Goal: Navigation & Orientation: Find specific page/section

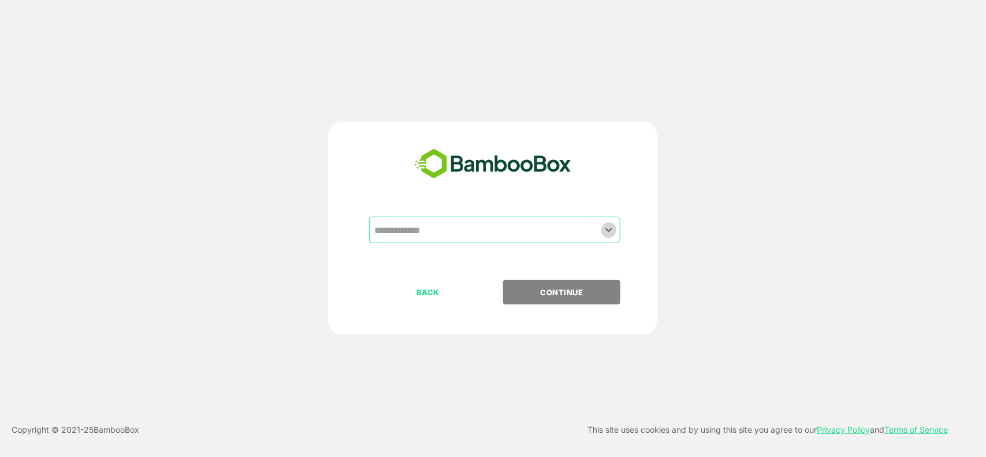
click at [611, 229] on icon "Open" at bounding box center [609, 230] width 6 height 4
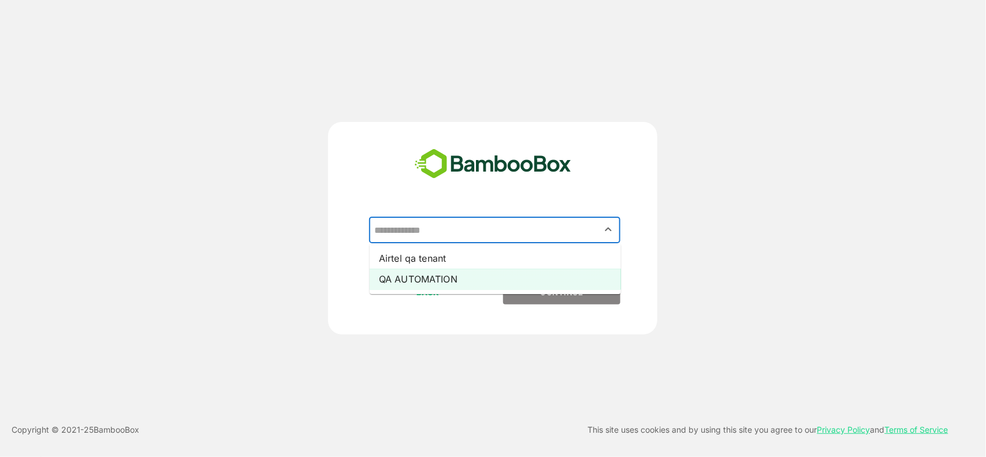
click at [448, 280] on li "QA AUTOMATION" at bounding box center [495, 279] width 251 height 21
type input "**********"
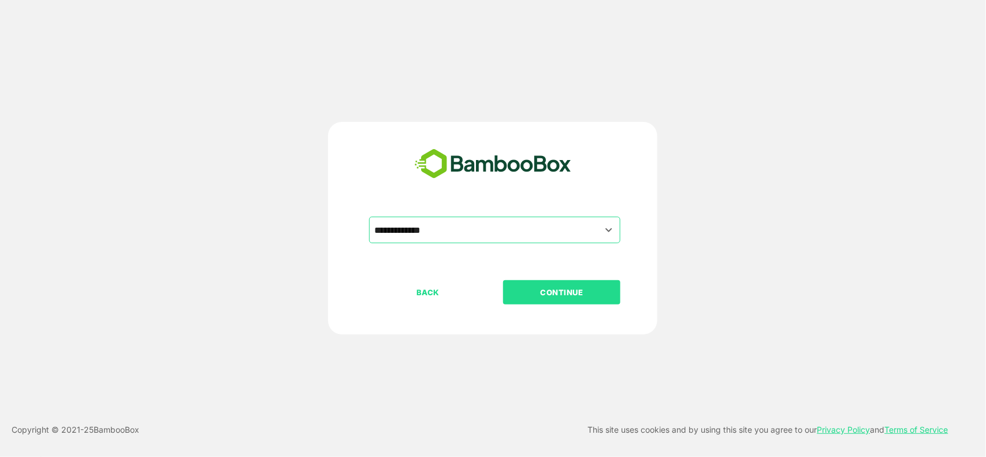
click at [556, 289] on p "CONTINUE" at bounding box center [563, 292] width 116 height 13
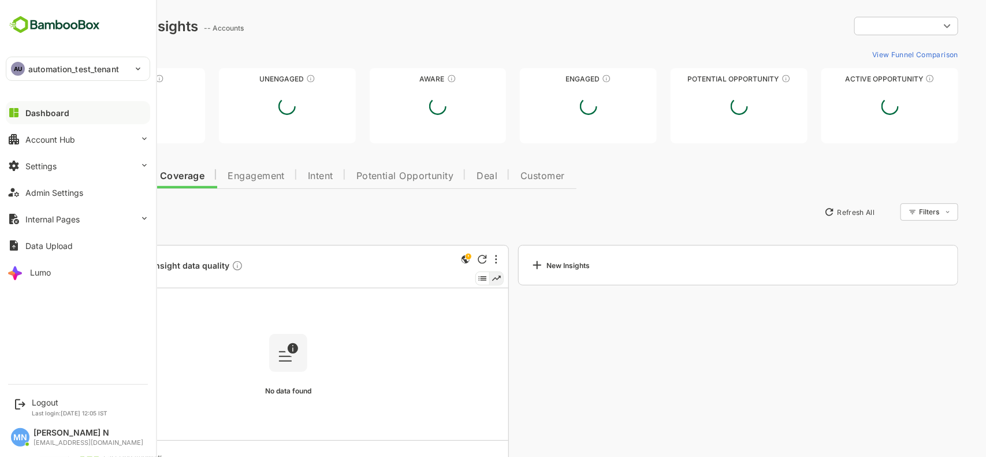
type input "**********"
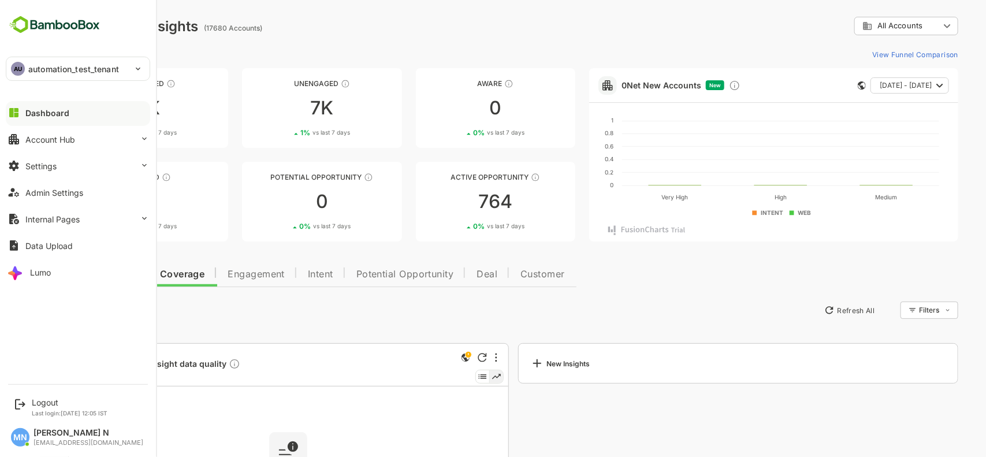
click at [62, 117] on div "Dashboard" at bounding box center [47, 113] width 44 height 10
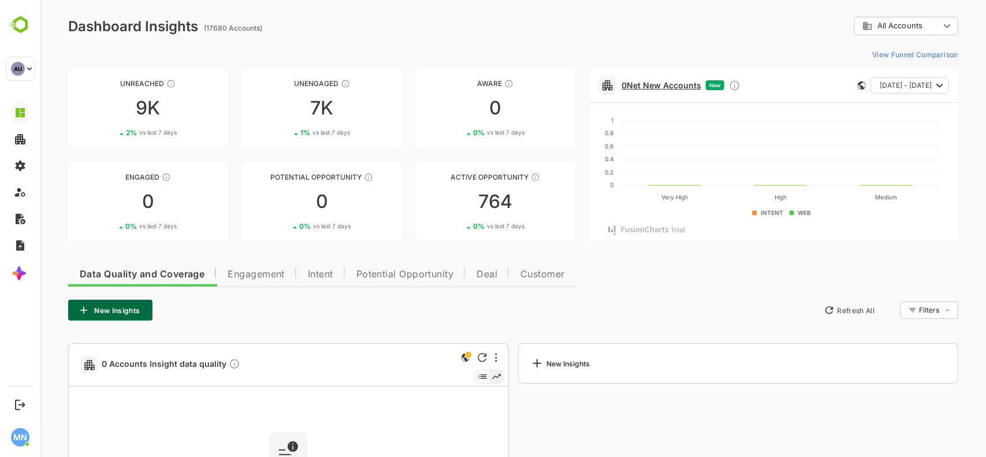
click at [654, 87] on link "0 Net New Accounts" at bounding box center [661, 85] width 80 height 10
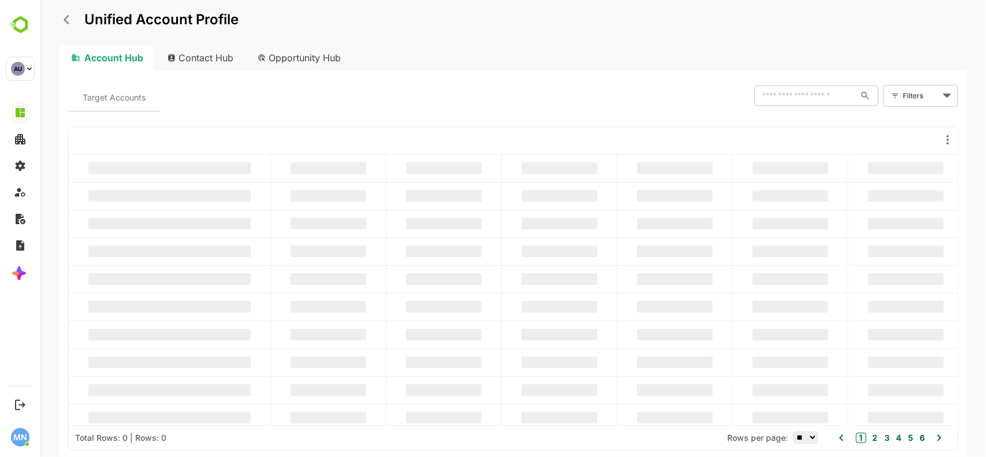
click at [654, 87] on div "Target Accounts ​ Filters ​" at bounding box center [513, 95] width 891 height 31
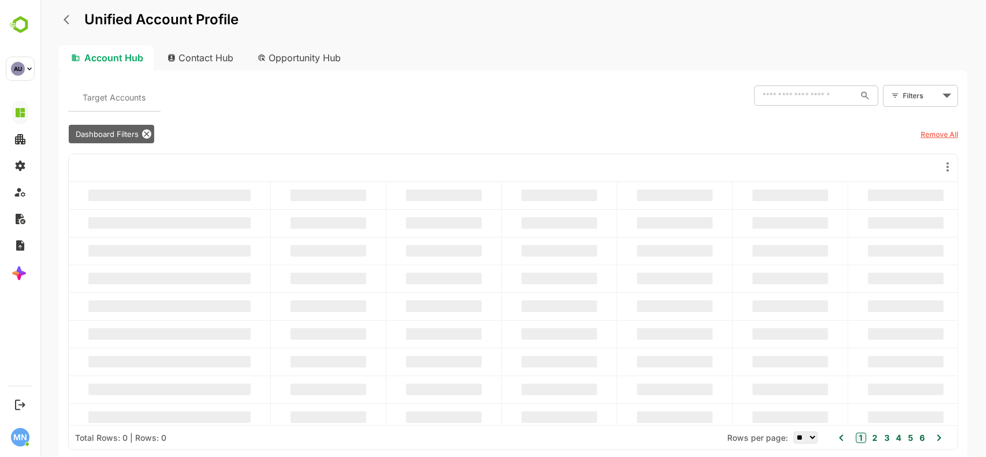
click at [654, 87] on div "Target Accounts ​ Filters ​" at bounding box center [513, 95] width 891 height 31
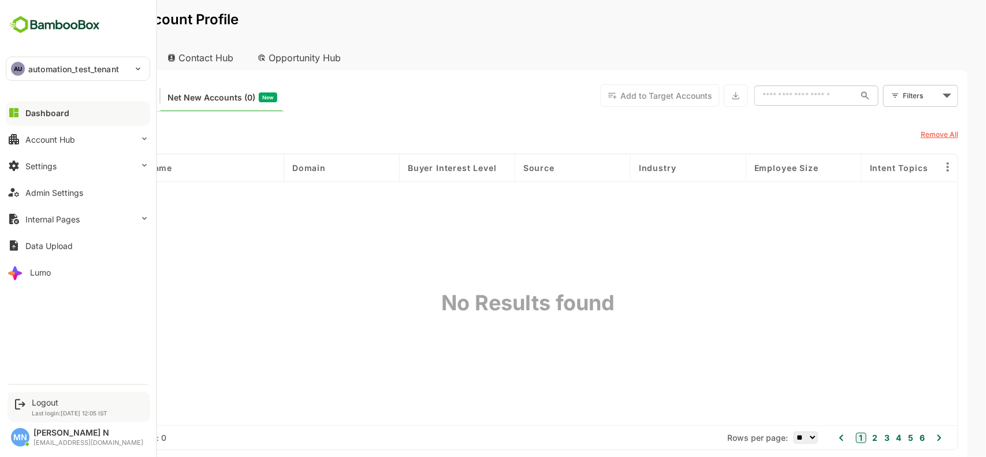
click at [29, 406] on div "Logout Last login: [DATE] 12:05 IST" at bounding box center [79, 407] width 143 height 31
click at [40, 402] on div "Logout" at bounding box center [70, 403] width 76 height 10
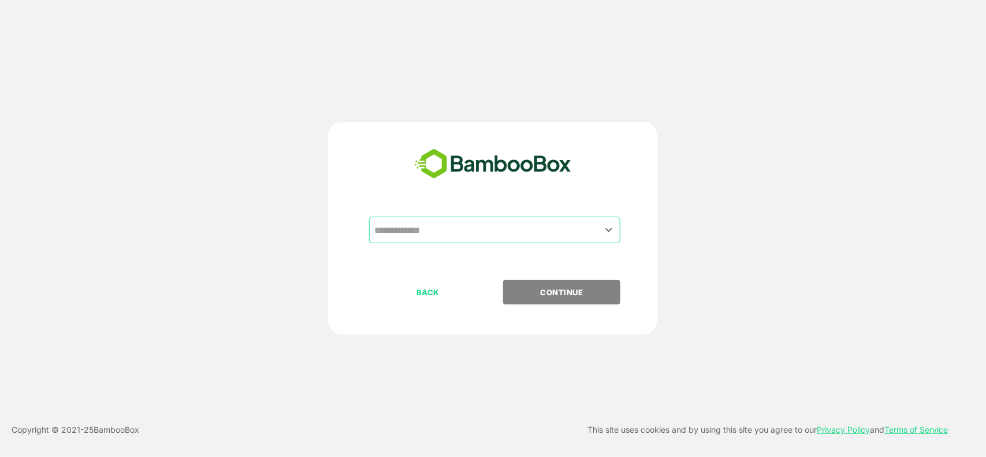
click at [845, 119] on div "​ BACK CONTINUE Copyright © 2021- 25 BambooBox This site uses cookies and by us…" at bounding box center [493, 228] width 986 height 457
click at [608, 228] on icon "Open" at bounding box center [609, 230] width 14 height 14
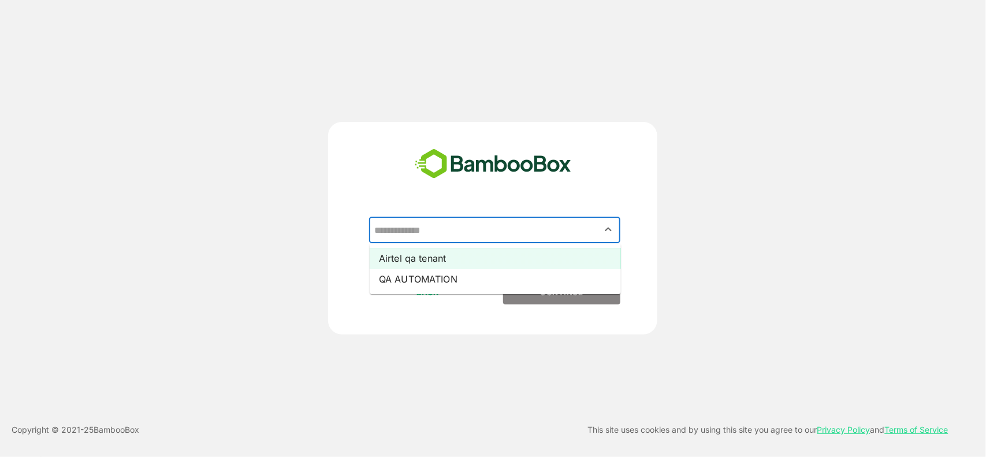
click at [457, 261] on li "Airtel qa tenant" at bounding box center [495, 258] width 251 height 21
type input "**********"
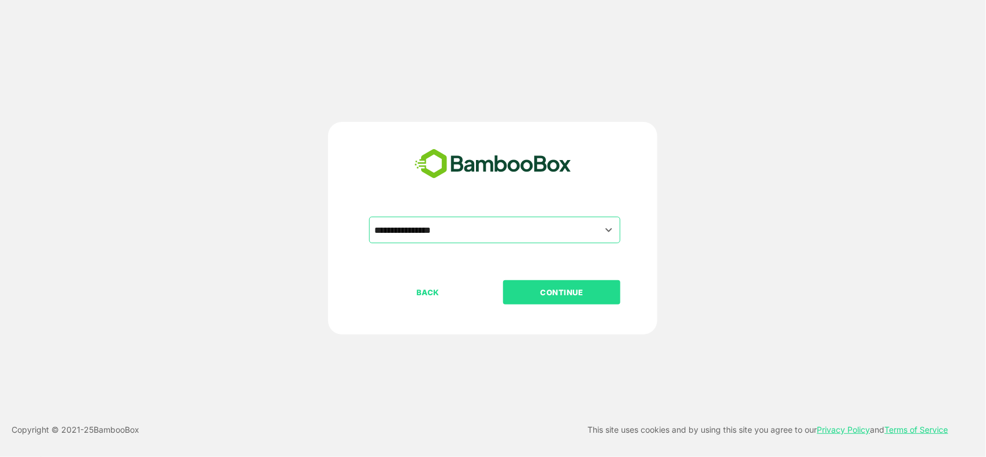
click at [533, 295] on p "CONTINUE" at bounding box center [563, 292] width 116 height 13
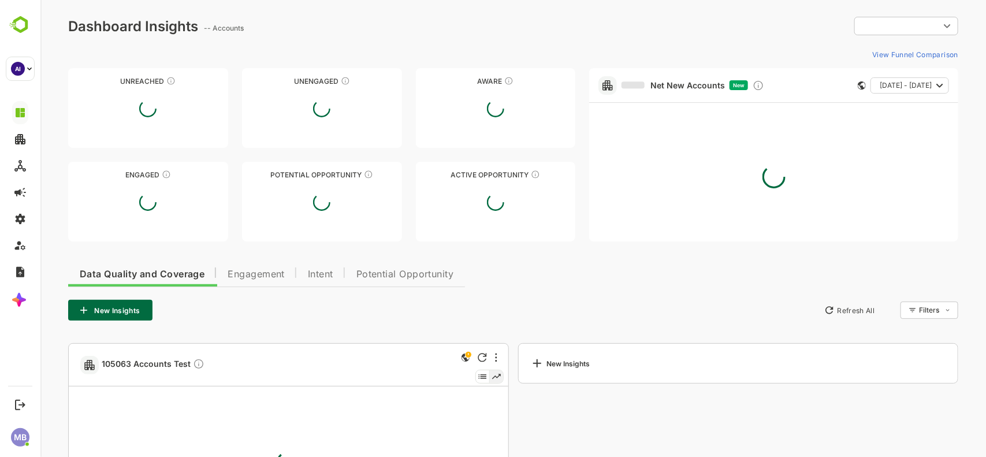
type input "********"
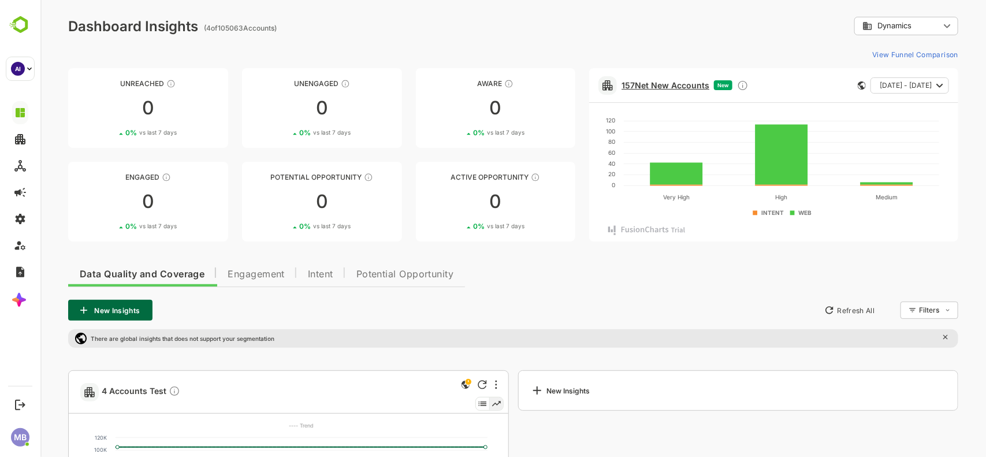
click at [662, 80] on link "157 Net New Accounts" at bounding box center [665, 85] width 88 height 10
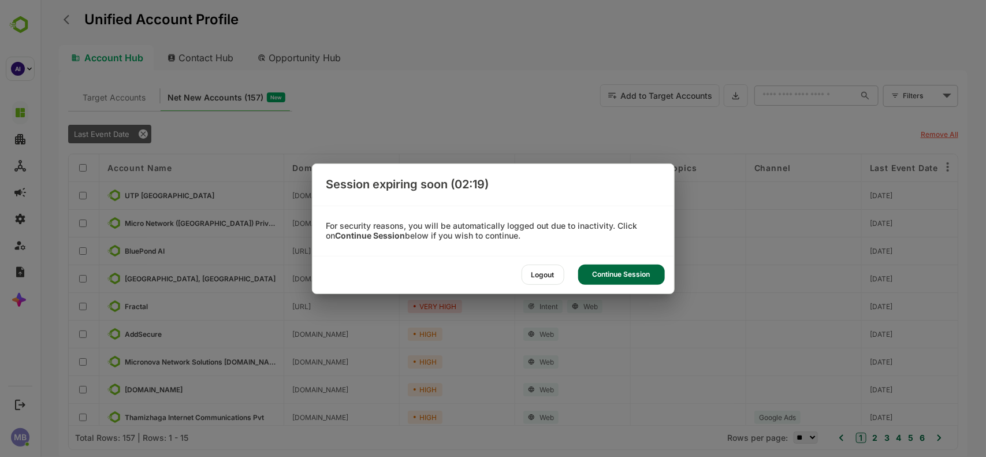
click at [648, 269] on div "Continue Session" at bounding box center [621, 275] width 87 height 20
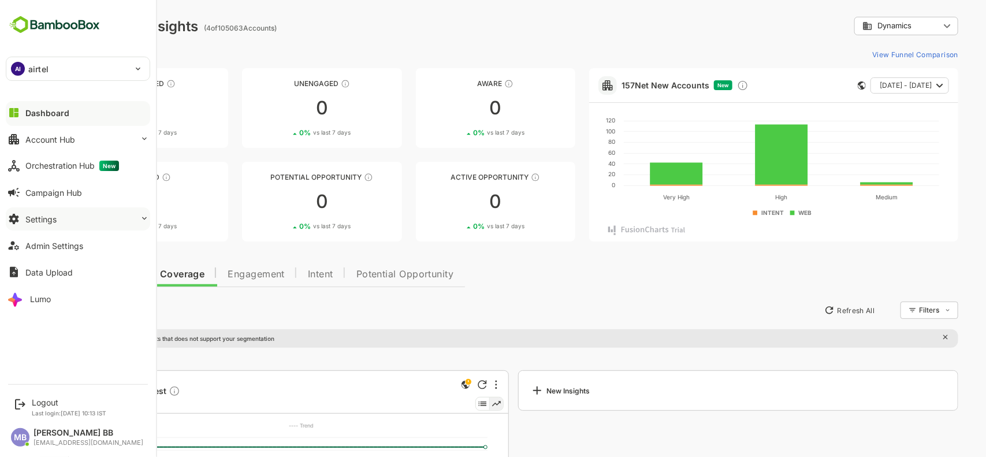
click at [71, 217] on button "Settings" at bounding box center [78, 218] width 144 height 23
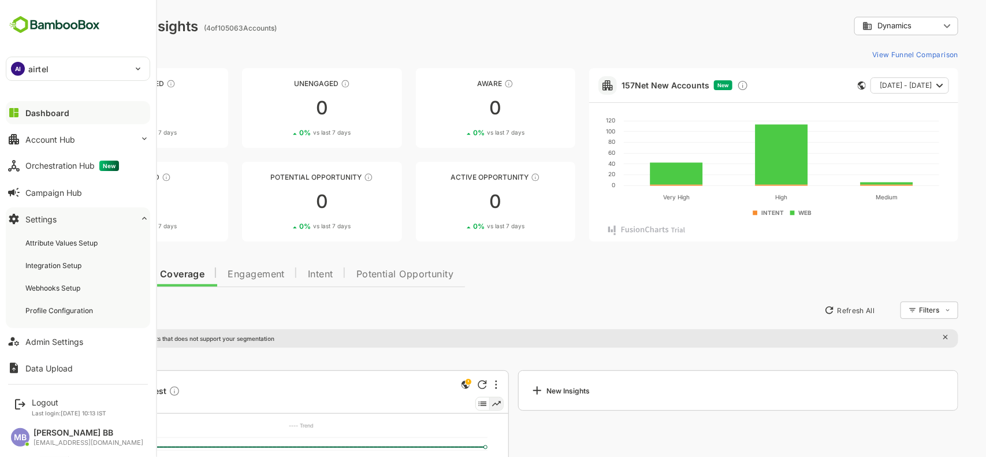
click at [132, 223] on button "Settings" at bounding box center [78, 218] width 144 height 23
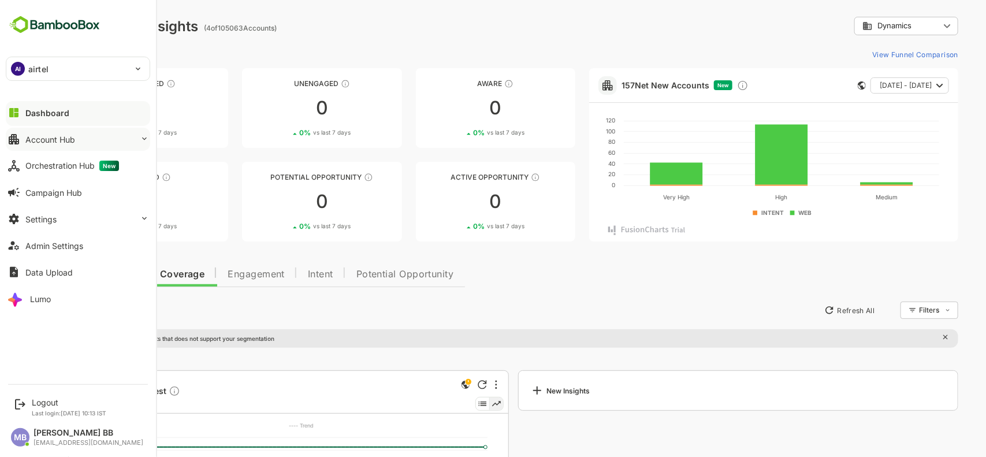
click at [131, 144] on button "Account Hub" at bounding box center [78, 139] width 144 height 23
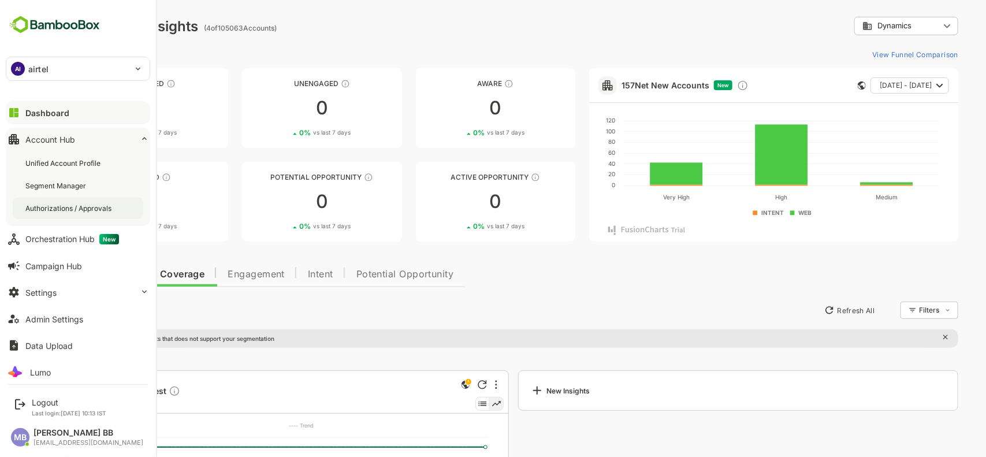
click at [64, 209] on div "Authorizations / Approvals" at bounding box center [69, 208] width 88 height 10
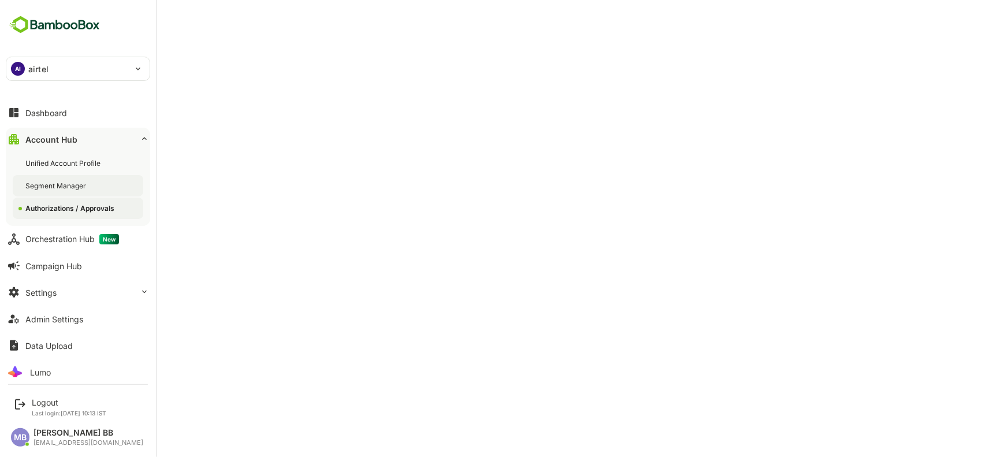
click at [84, 183] on div "Segment Manager" at bounding box center [56, 186] width 63 height 10
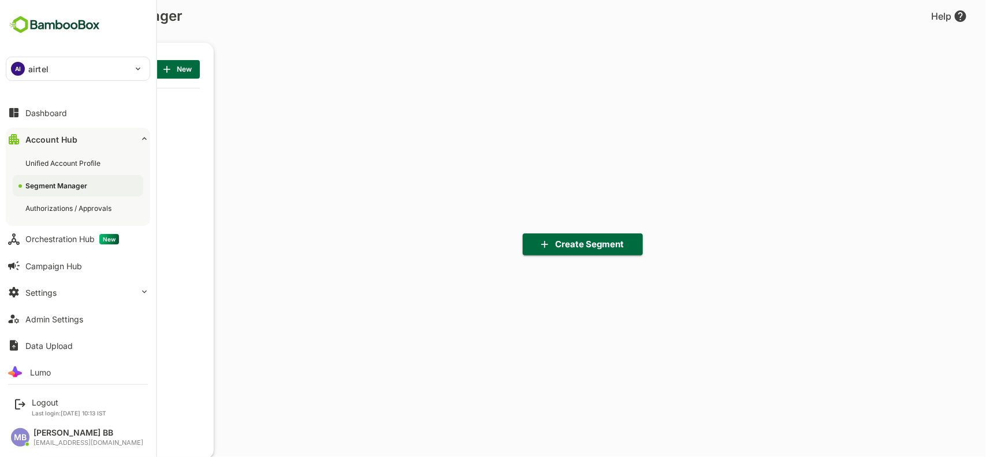
scroll to position [317, 142]
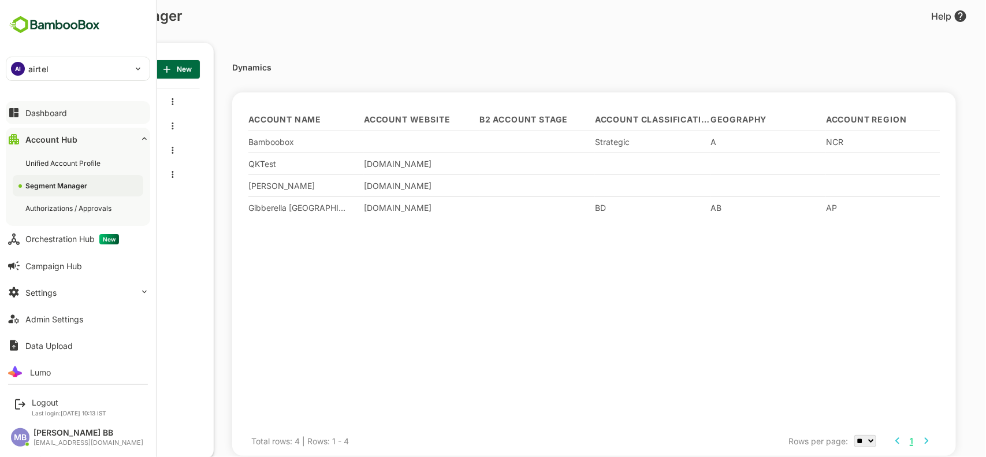
click at [71, 106] on button "Dashboard" at bounding box center [78, 112] width 144 height 23
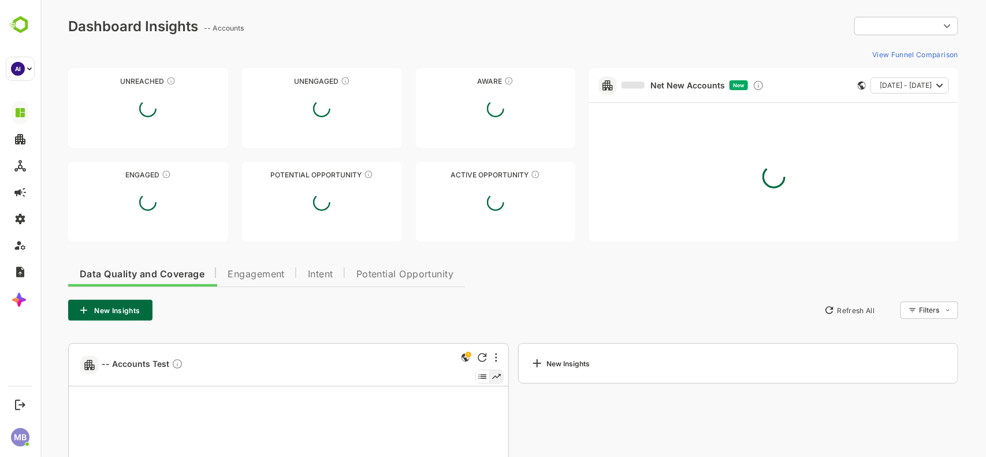
type input "********"
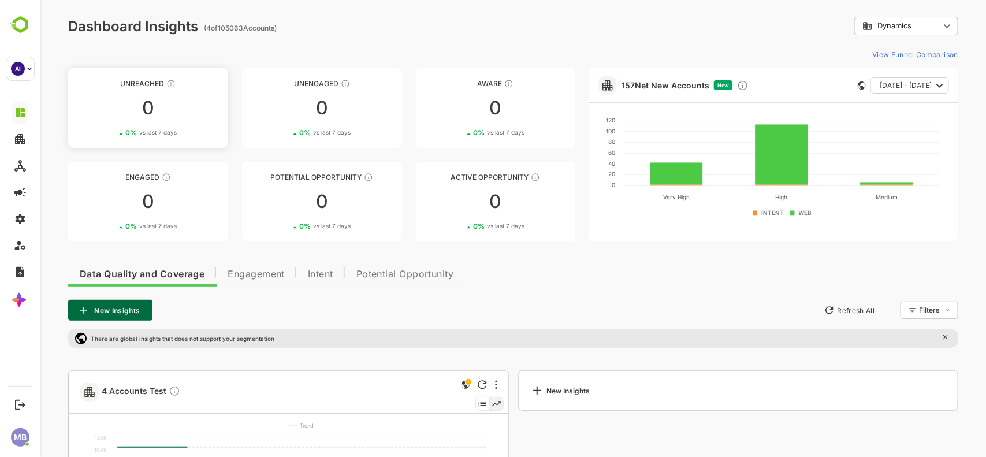
click at [133, 104] on div "0" at bounding box center [148, 108] width 160 height 18
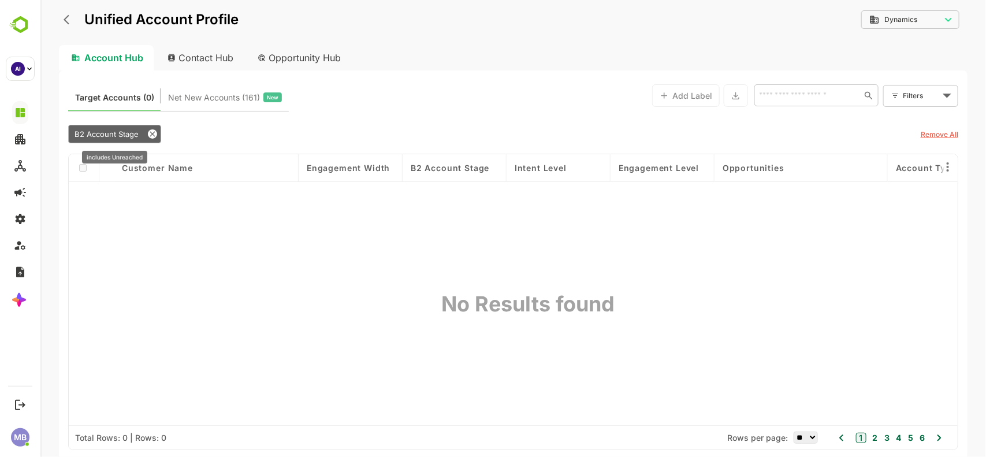
click at [94, 133] on span "B2 Account Stage" at bounding box center [106, 133] width 64 height 9
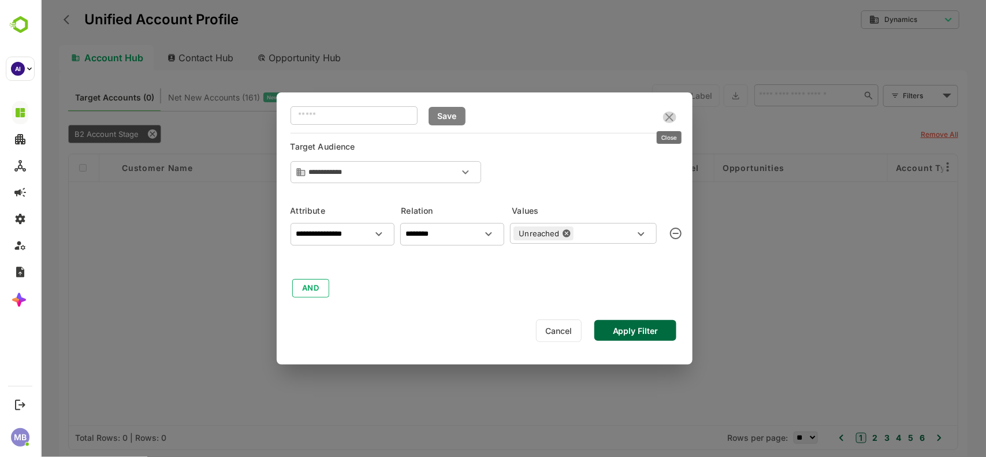
click at [668, 118] on icon "close" at bounding box center [669, 117] width 8 height 8
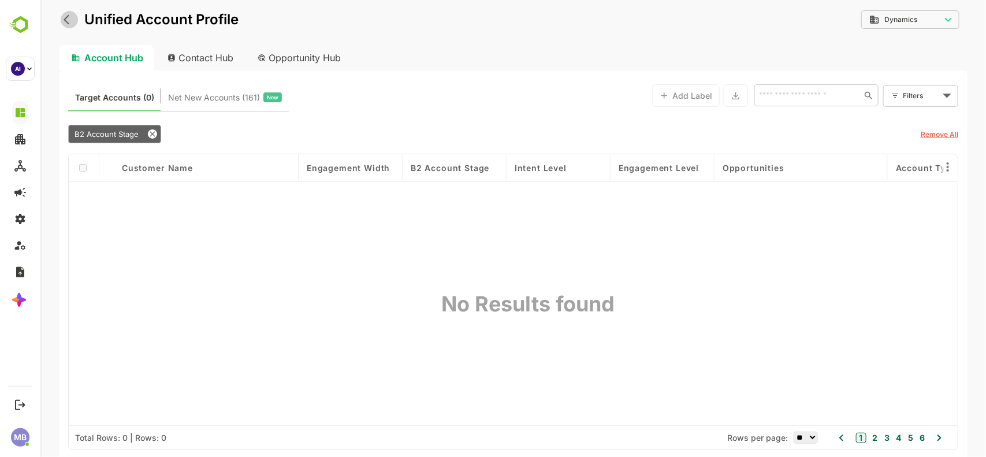
click at [67, 24] on icon "back" at bounding box center [69, 20] width 12 height 12
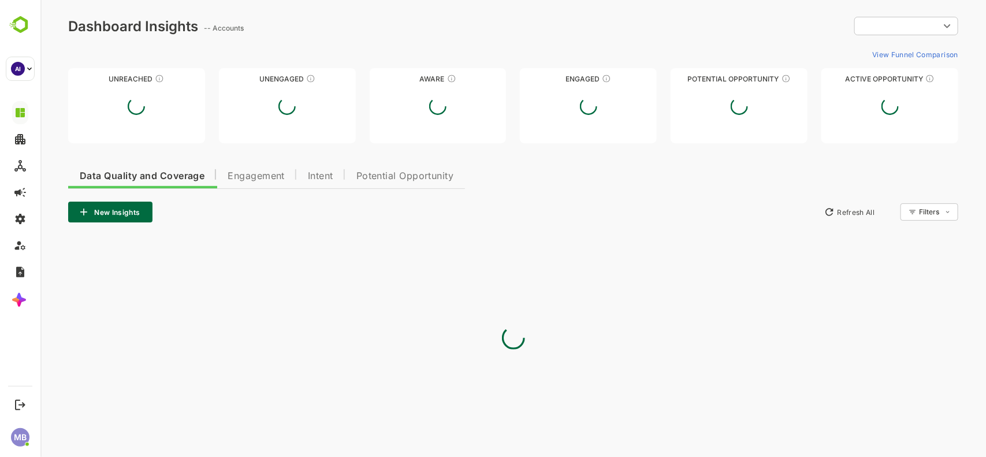
type input "********"
